Goal: Task Accomplishment & Management: Use online tool/utility

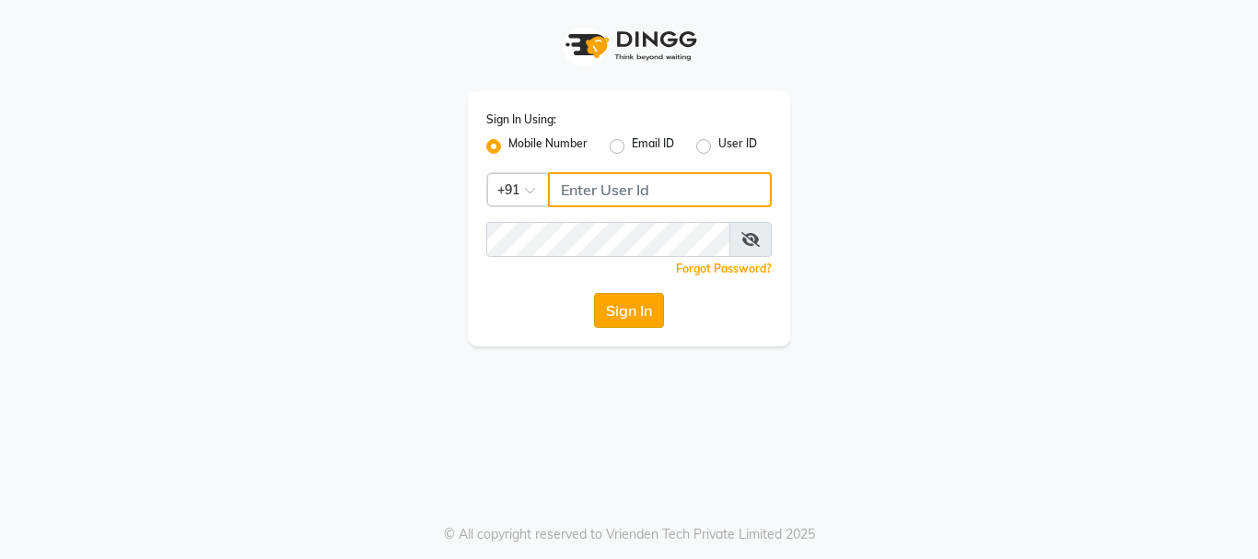
type input "9216555560"
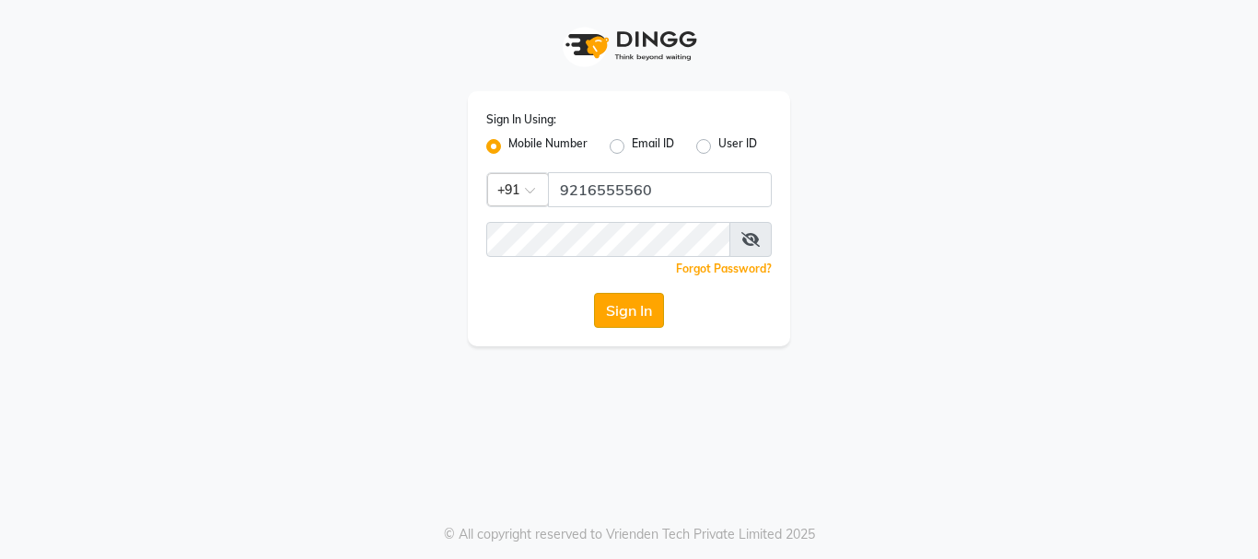
click at [612, 306] on button "Sign In" at bounding box center [629, 310] width 70 height 35
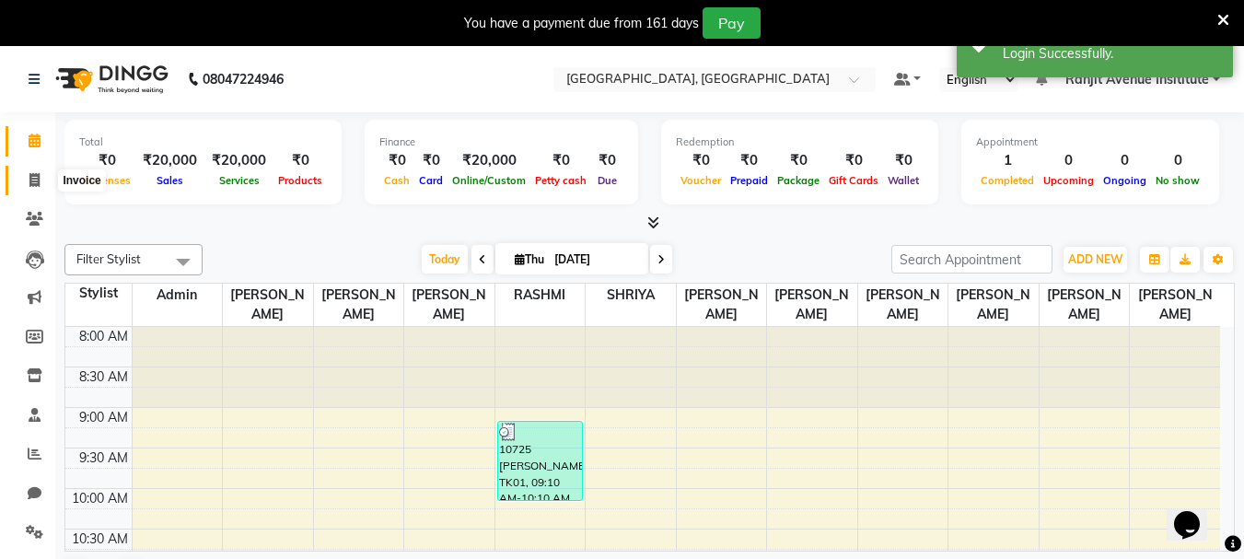
click at [31, 173] on icon at bounding box center [34, 180] width 10 height 14
select select "service"
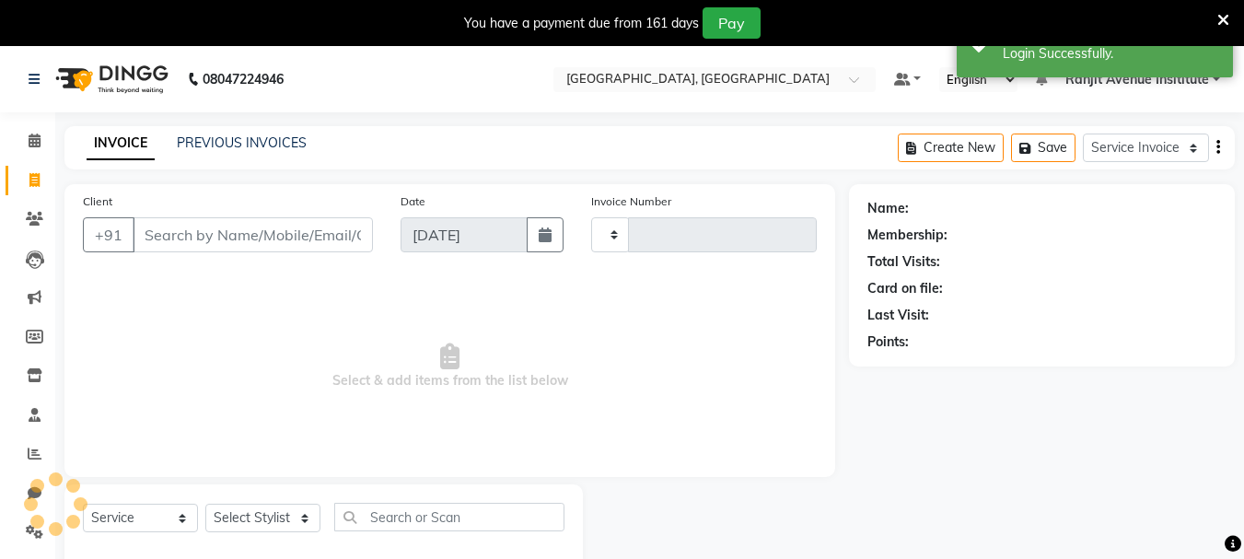
type input "0396"
select select "8033"
click at [171, 238] on input "Client" at bounding box center [253, 234] width 240 height 35
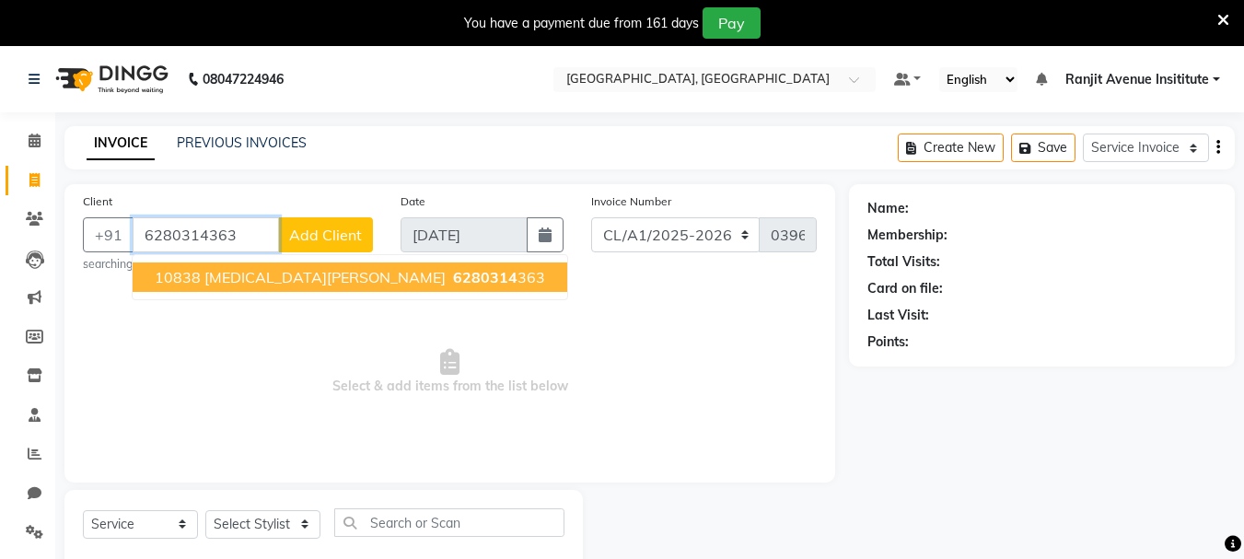
type input "6280314363"
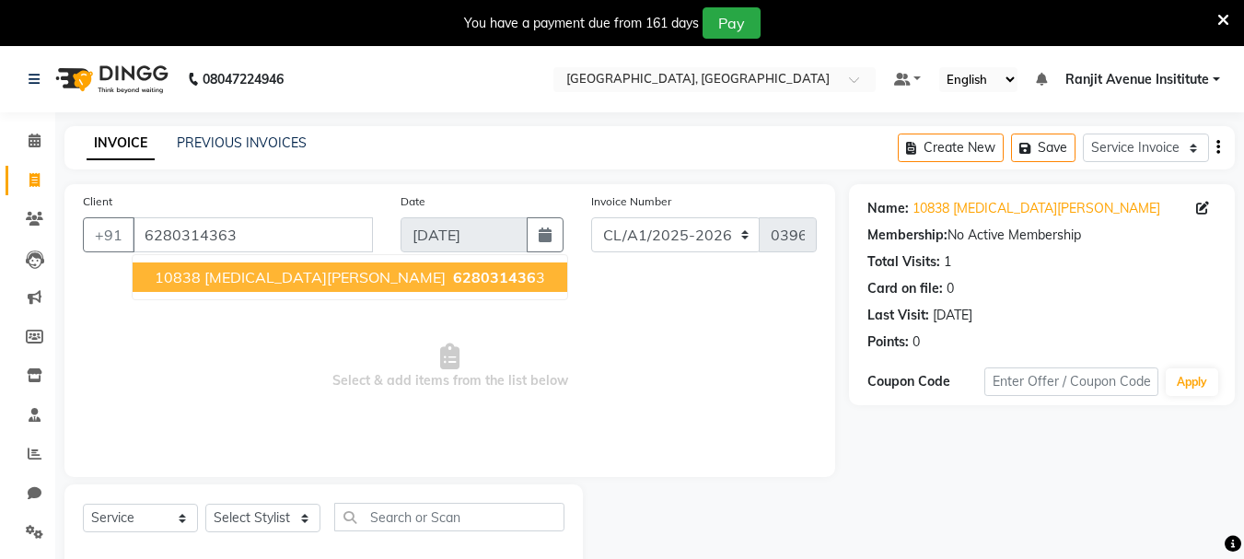
click at [453, 277] on span "628031436" at bounding box center [494, 277] width 83 height 18
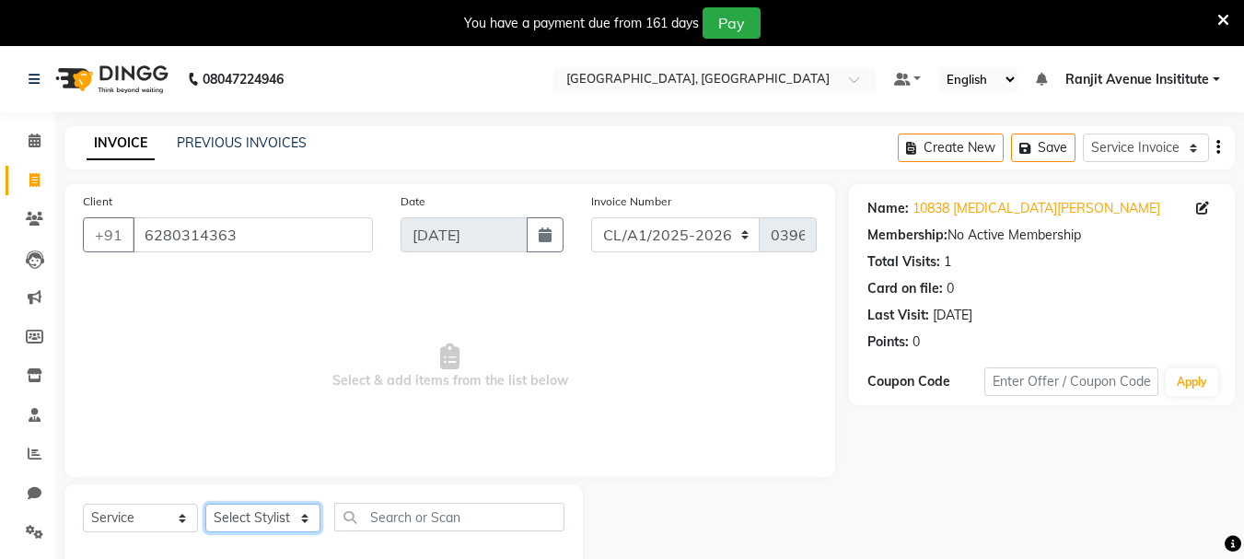
click at [238, 511] on select "Select Stylist Admin ARPAN AYUSHI DIGVIJAY MANMEET MANPREET Ranjit Avenue Insit…" at bounding box center [262, 518] width 115 height 29
select select "71528"
click at [205, 504] on select "Select Stylist Admin ARPAN AYUSHI DIGVIJAY MANMEET MANPREET Ranjit Avenue Insit…" at bounding box center [262, 518] width 115 height 29
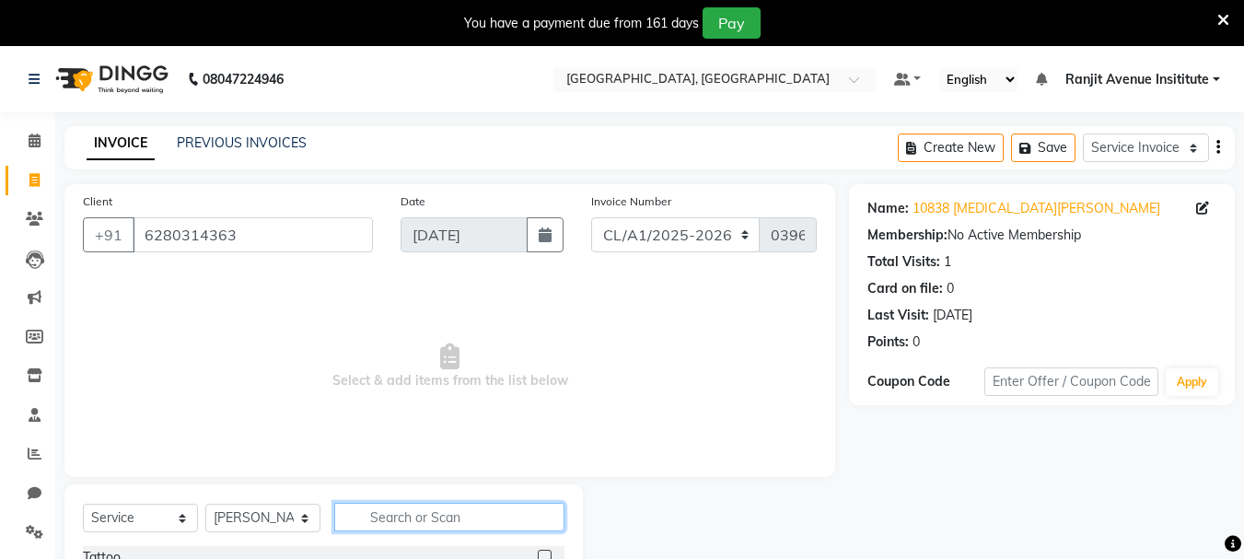
click at [378, 517] on input "text" at bounding box center [449, 517] width 230 height 29
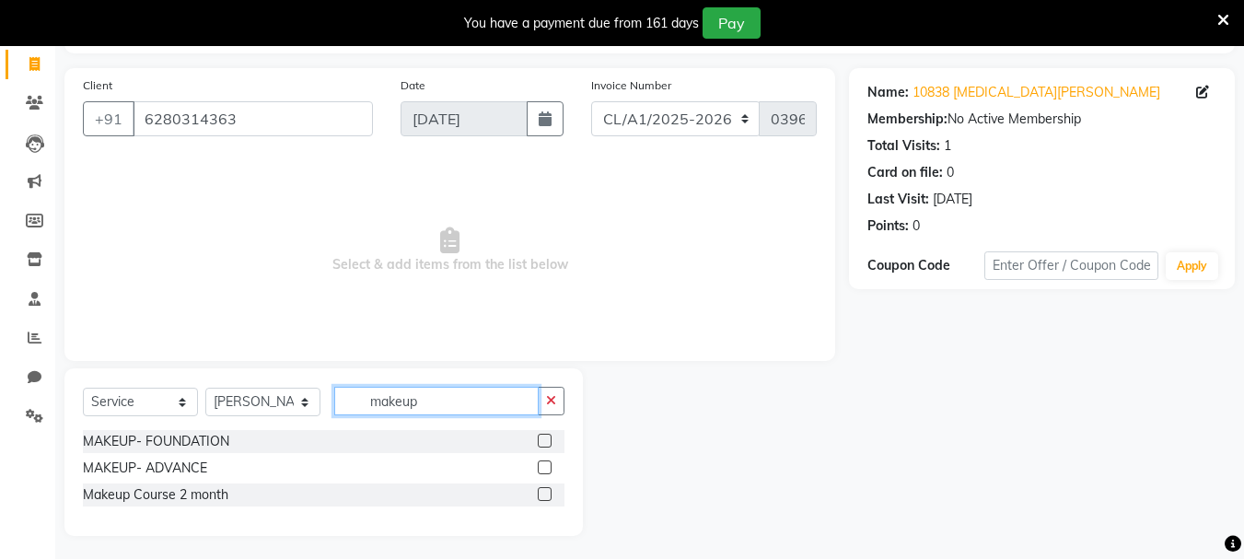
scroll to position [121, 0]
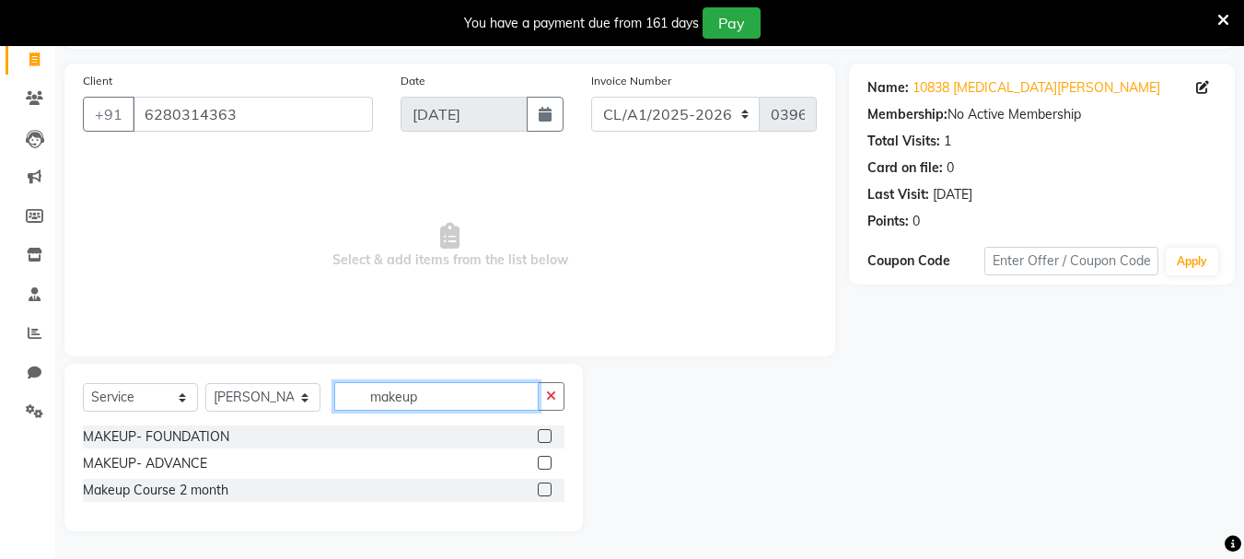
type input "makeup"
click at [544, 467] on label at bounding box center [545, 463] width 14 height 14
click at [544, 467] on input "checkbox" at bounding box center [544, 464] width 12 height 12
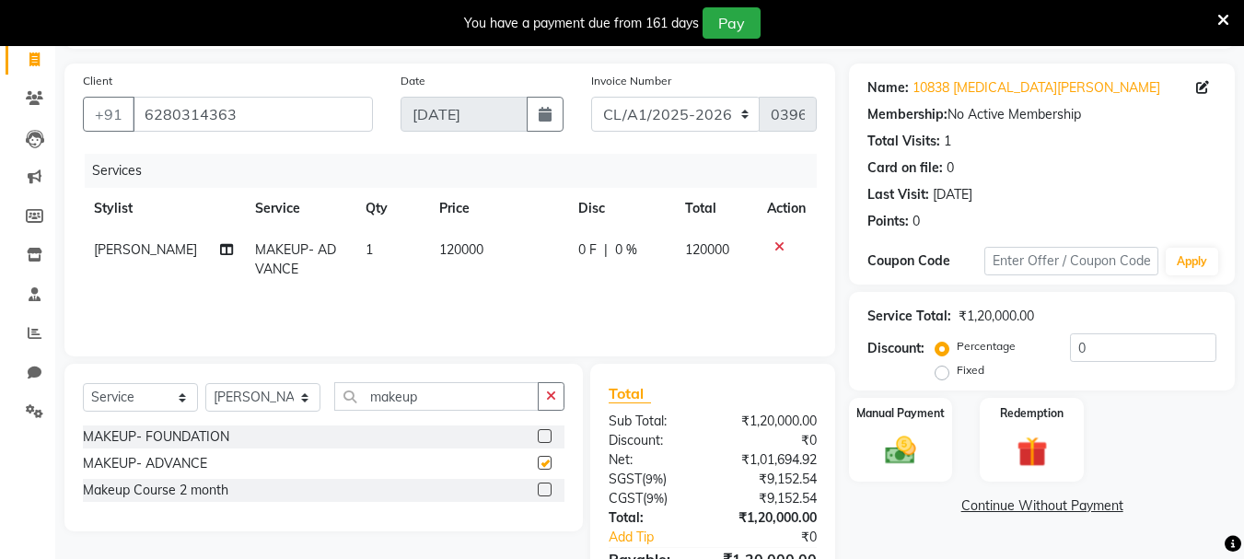
checkbox input "false"
click at [461, 242] on span "120000" at bounding box center [461, 249] width 44 height 17
select select "71528"
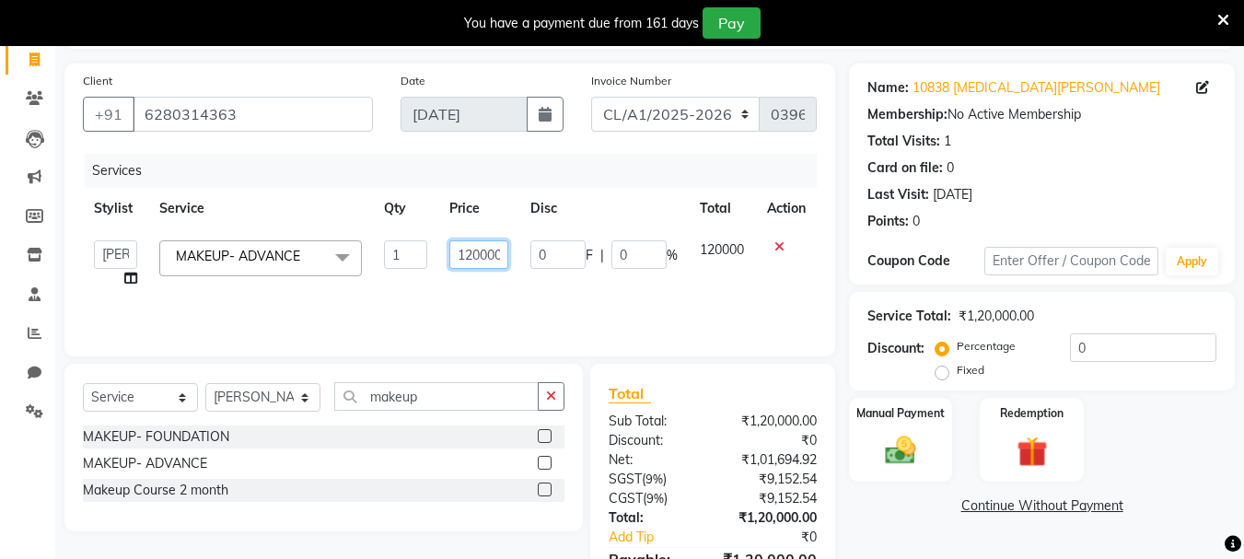
click at [498, 250] on input "120000" at bounding box center [479, 254] width 60 height 29
type input "1"
type input "20300"
click at [908, 447] on img at bounding box center [901, 450] width 52 height 37
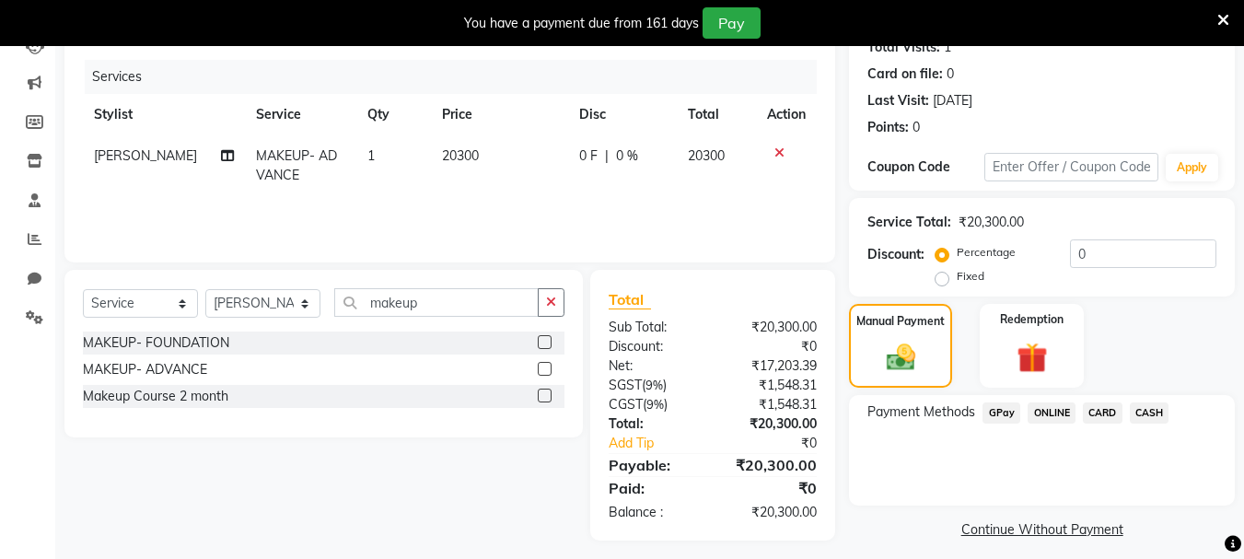
scroll to position [227, 0]
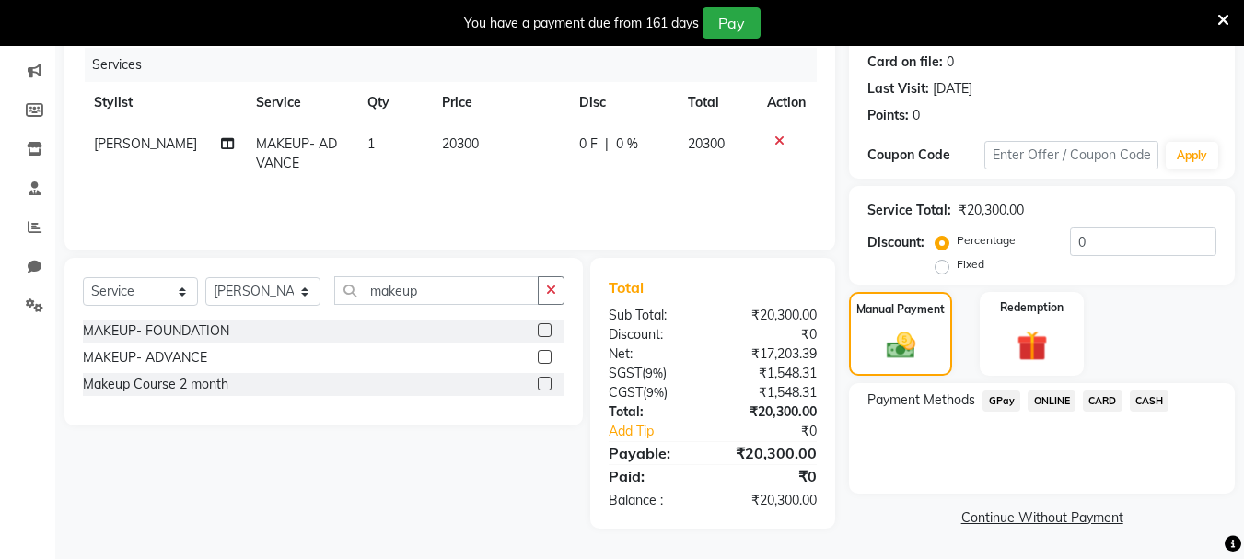
click at [1162, 395] on span "CASH" at bounding box center [1150, 400] width 40 height 21
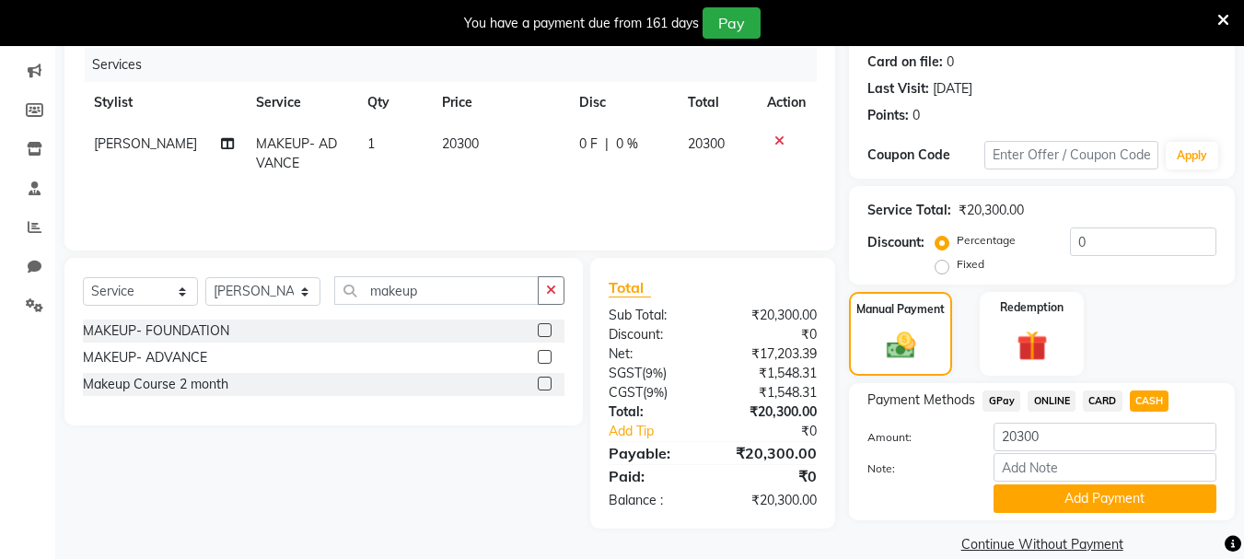
scroll to position [253, 0]
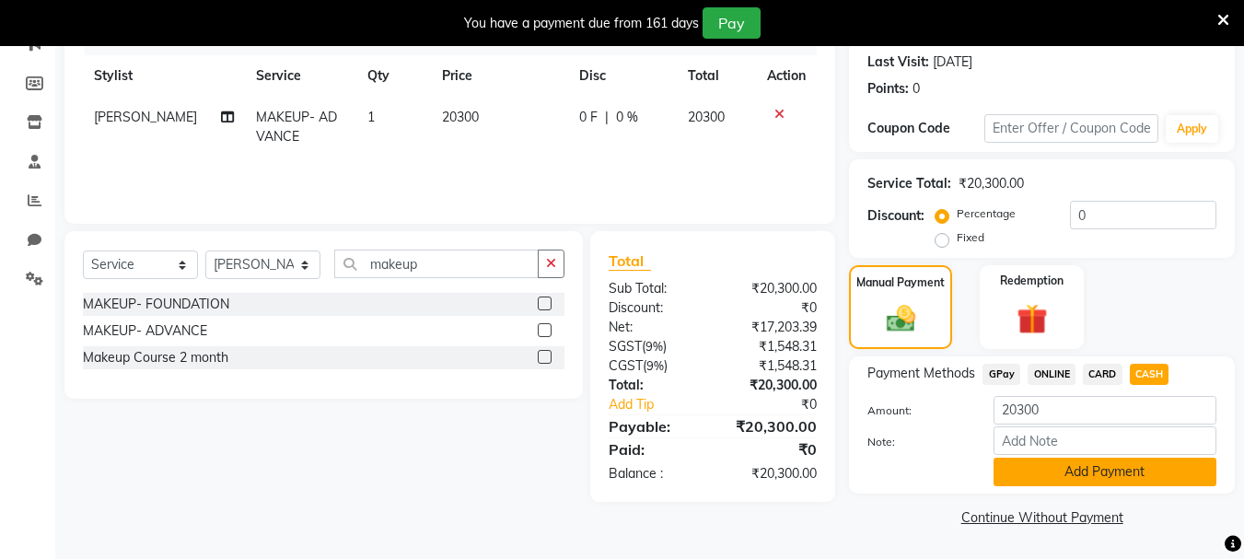
click at [1125, 481] on button "Add Payment" at bounding box center [1105, 472] width 223 height 29
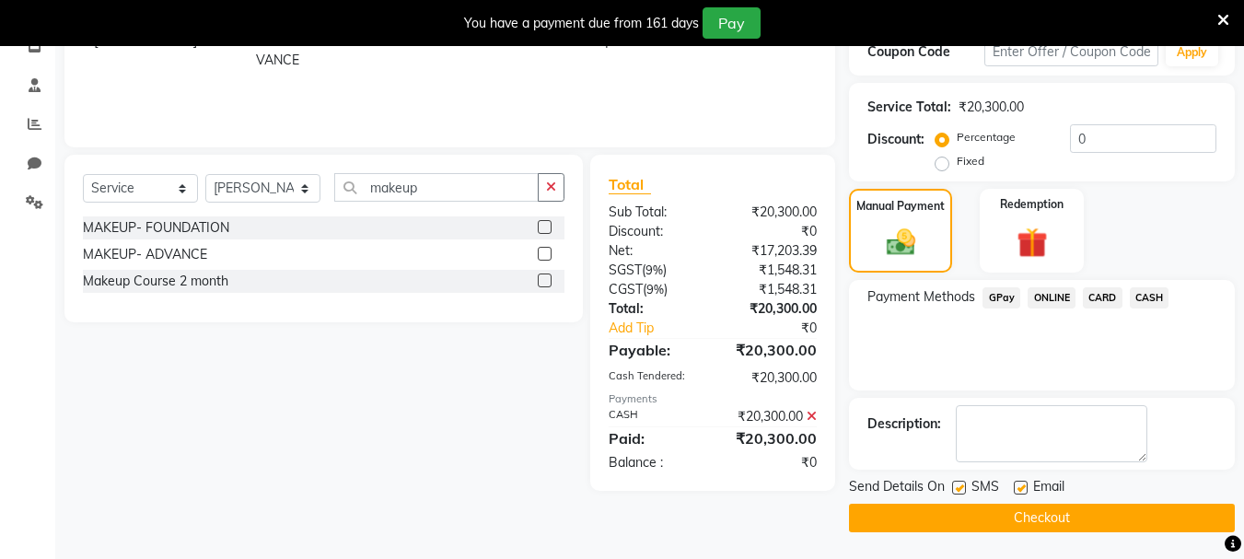
scroll to position [331, 0]
click at [1034, 516] on button "Checkout" at bounding box center [1042, 517] width 386 height 29
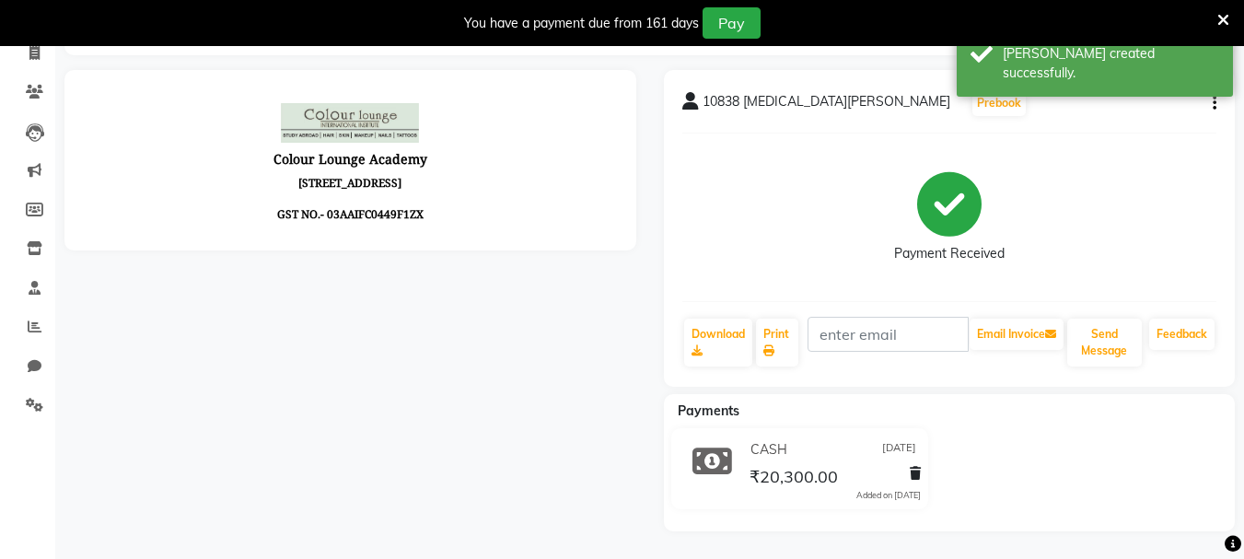
scroll to position [318, 0]
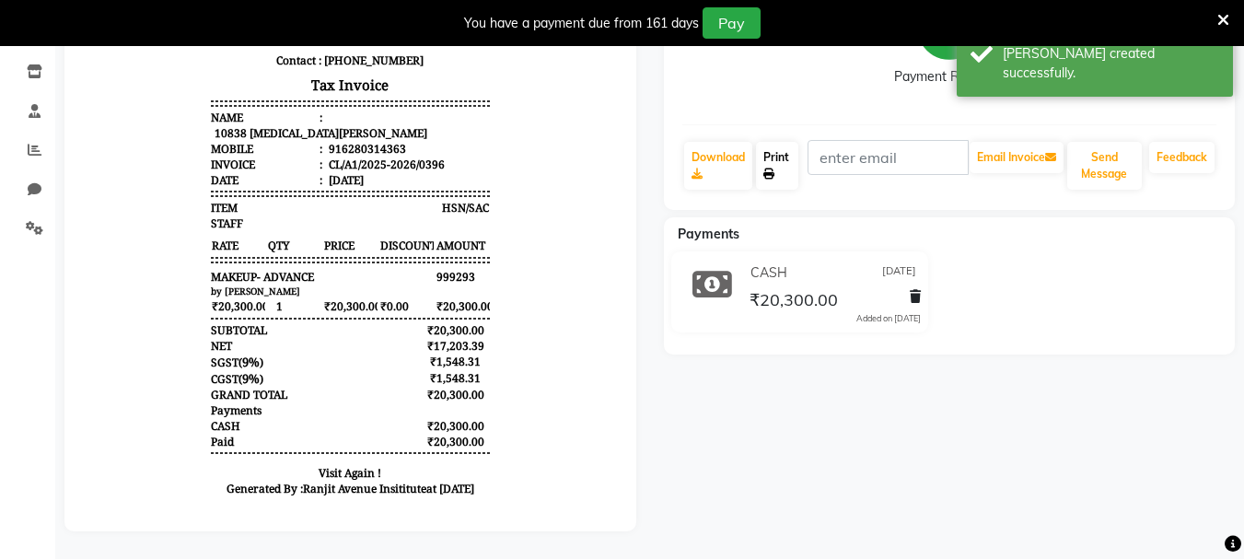
click at [780, 147] on link "Print" at bounding box center [777, 166] width 42 height 48
click at [775, 148] on link "Print" at bounding box center [777, 166] width 42 height 48
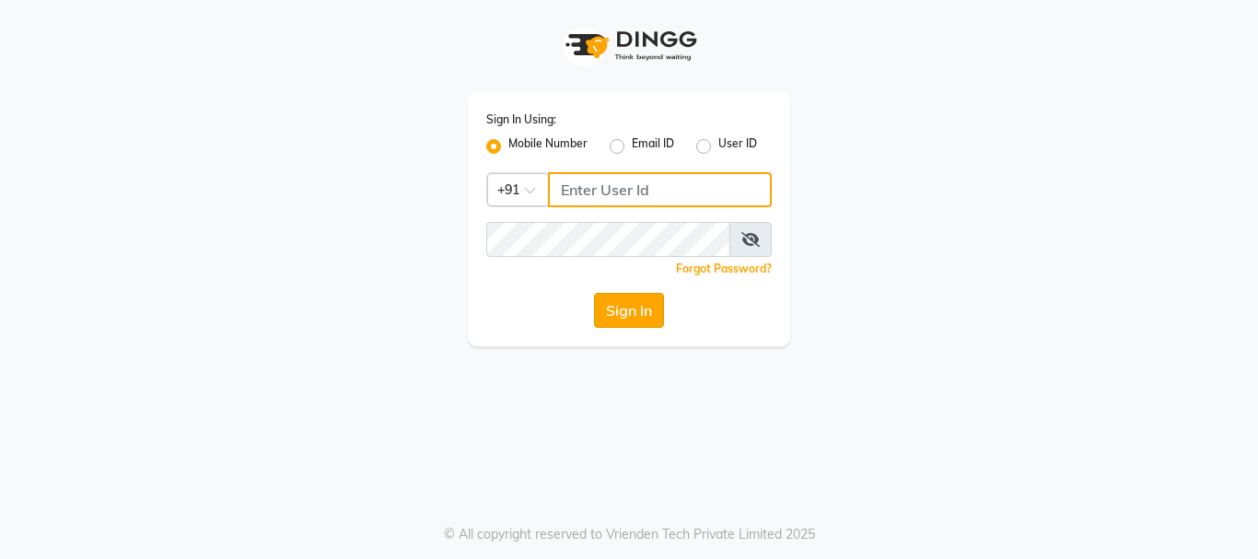
type input "9216555560"
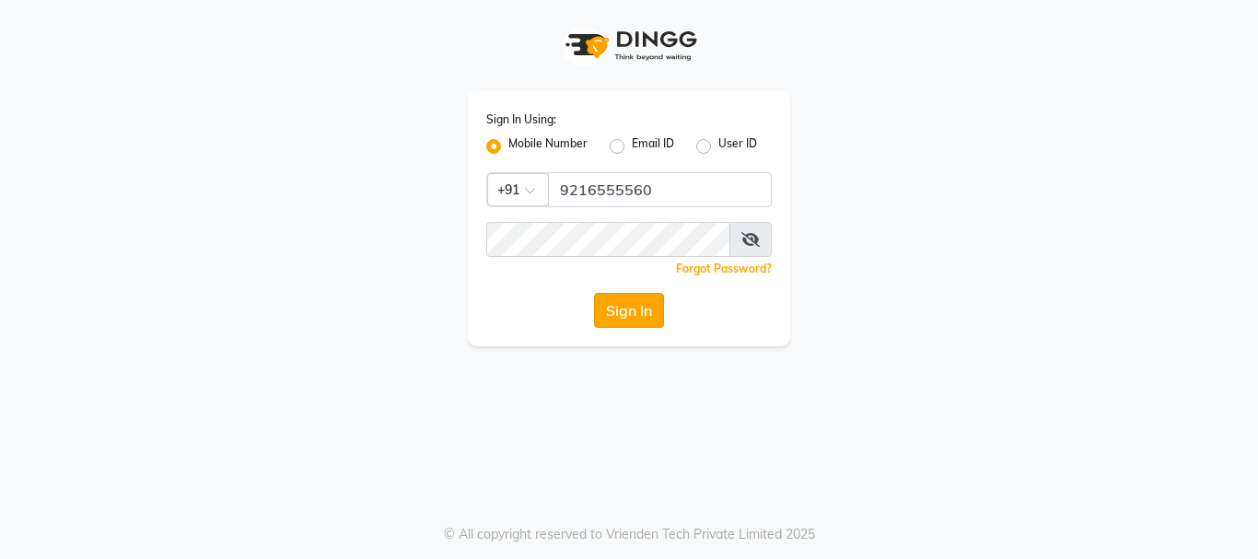
click at [641, 309] on button "Sign In" at bounding box center [629, 310] width 70 height 35
